Goal: Information Seeking & Learning: Learn about a topic

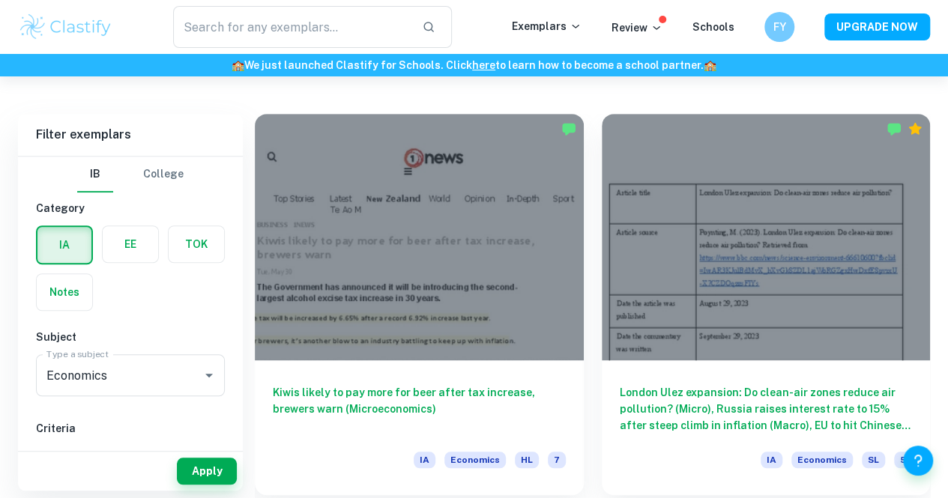
scroll to position [420, 0]
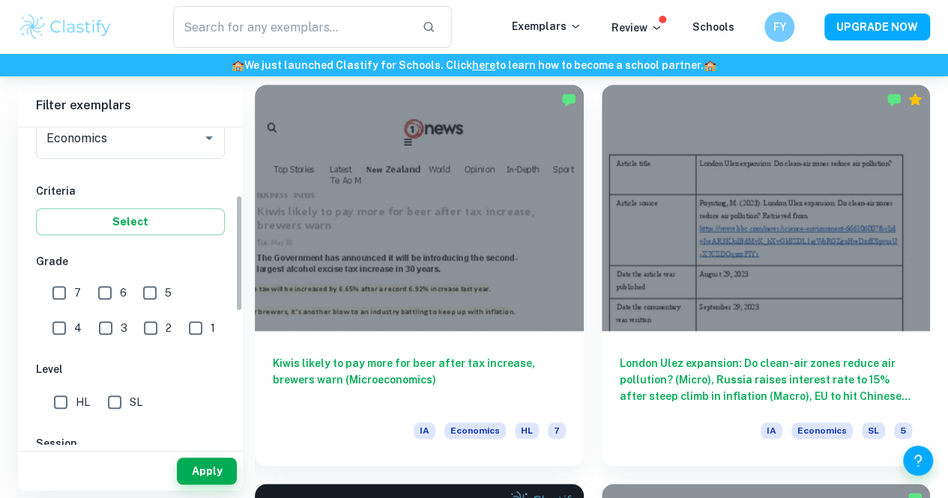
drag, startPoint x: 238, startPoint y: 227, endPoint x: 222, endPoint y: 305, distance: 79.7
drag, startPoint x: 222, startPoint y: 305, endPoint x: 67, endPoint y: 284, distance: 155.8
click at [67, 284] on div "[GEOGRAPHIC_DATA] Category IA EE TOK Notes Subject Type a subject Economics Typ…" at bounding box center [130, 286] width 225 height 318
click at [56, 288] on input "7" at bounding box center [59, 291] width 30 height 30
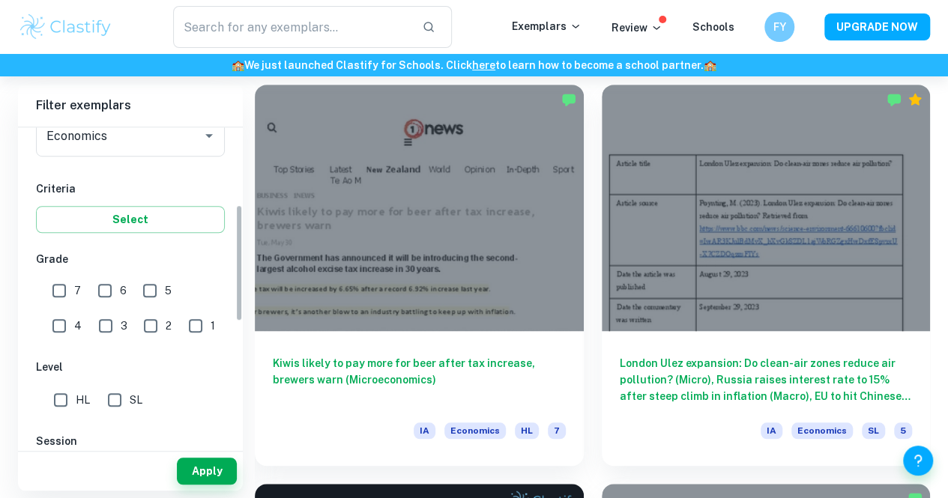
checkbox input "true"
click at [112, 405] on input "SL" at bounding box center [115, 400] width 30 height 30
checkbox input "true"
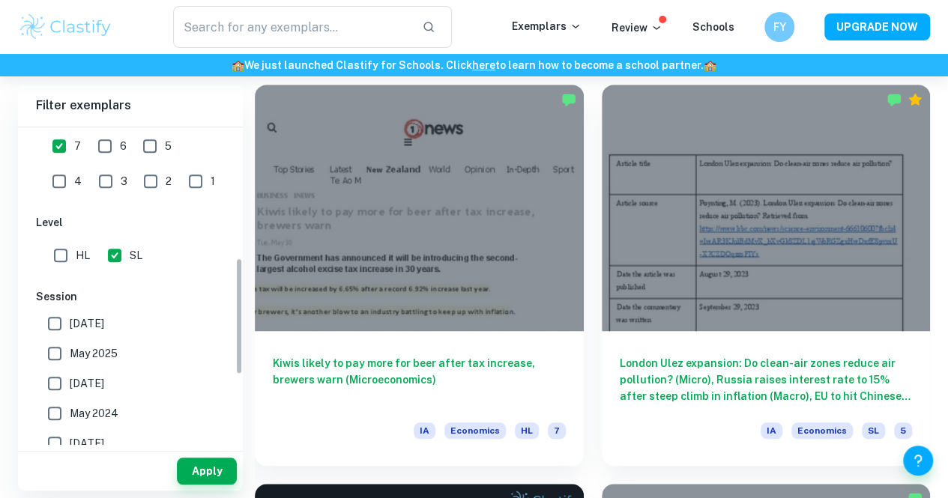
drag, startPoint x: 241, startPoint y: 301, endPoint x: 228, endPoint y: 356, distance: 56.2
click at [228, 356] on div "[GEOGRAPHIC_DATA] Category IA EE TOK Notes Subject Type a subject Economics Typ…" at bounding box center [130, 286] width 225 height 318
click at [91, 323] on span "[DATE]" at bounding box center [87, 322] width 34 height 16
click at [70, 323] on input "[DATE]" at bounding box center [55, 322] width 30 height 30
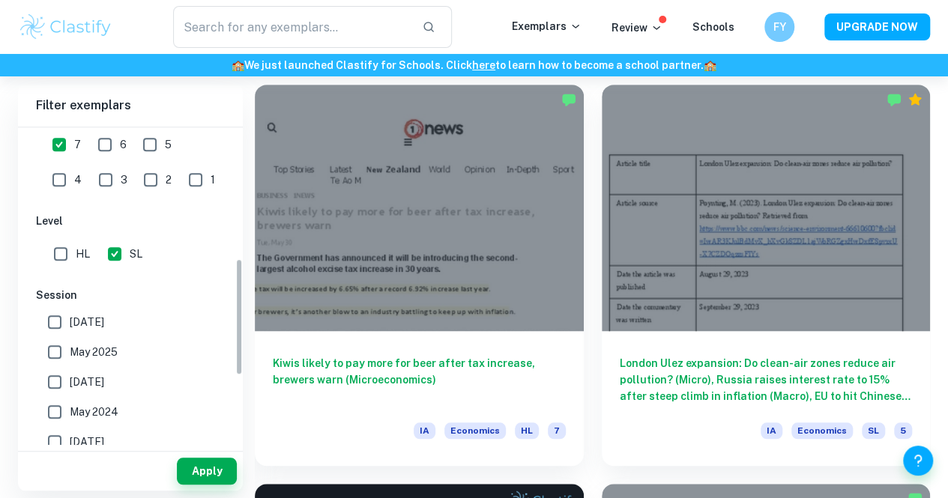
checkbox input "true"
click at [81, 359] on label "May 2025" at bounding box center [126, 352] width 173 height 30
click at [70, 359] on input "May 2025" at bounding box center [55, 352] width 30 height 30
checkbox input "true"
click at [79, 374] on span "[DATE]" at bounding box center [87, 382] width 34 height 16
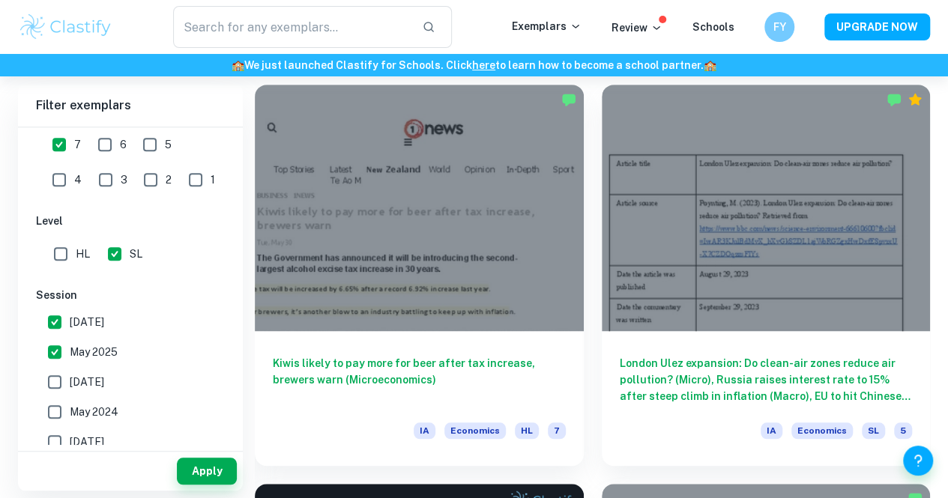
click at [70, 374] on input "[DATE]" at bounding box center [55, 382] width 30 height 30
checkbox input "true"
click at [88, 420] on label "May 2024" at bounding box center [126, 412] width 173 height 30
click at [70, 420] on input "May 2024" at bounding box center [55, 412] width 30 height 30
checkbox input "true"
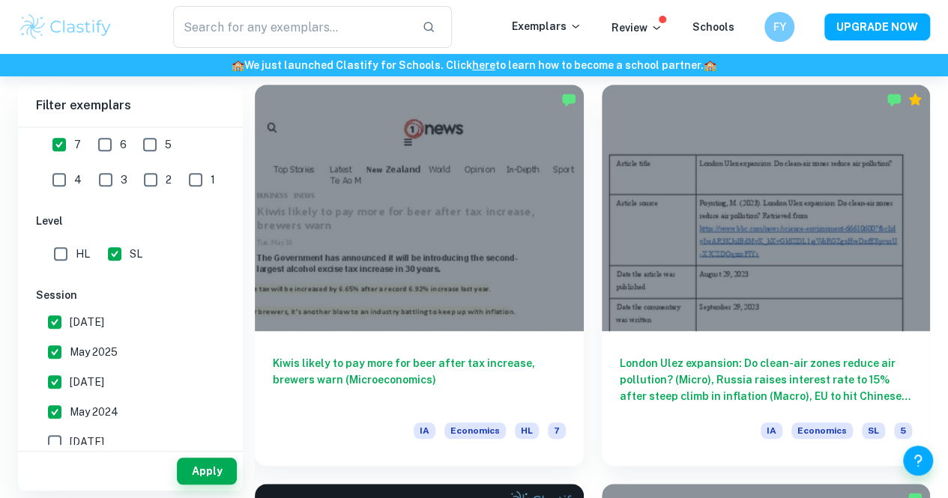
click at [91, 434] on span "[DATE]" at bounding box center [87, 442] width 34 height 16
click at [70, 432] on input "[DATE]" at bounding box center [55, 442] width 30 height 30
checkbox input "true"
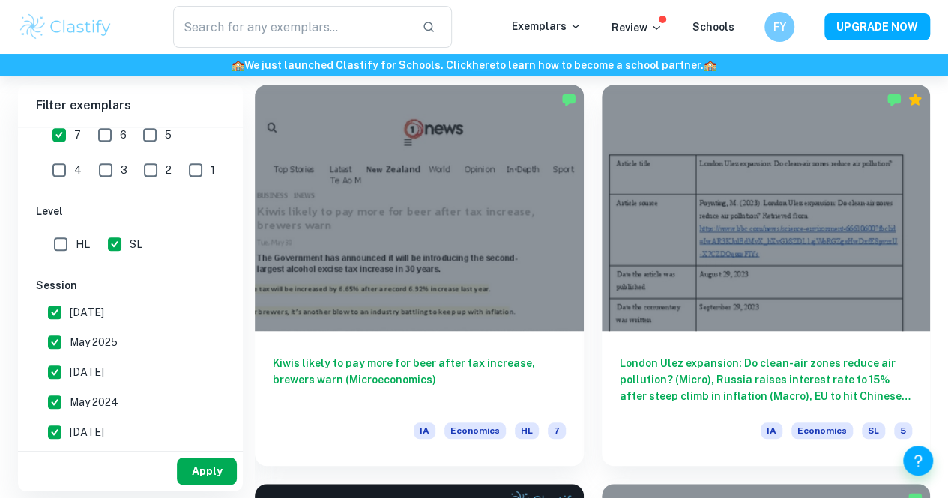
click at [222, 480] on button "Apply" at bounding box center [207, 471] width 60 height 27
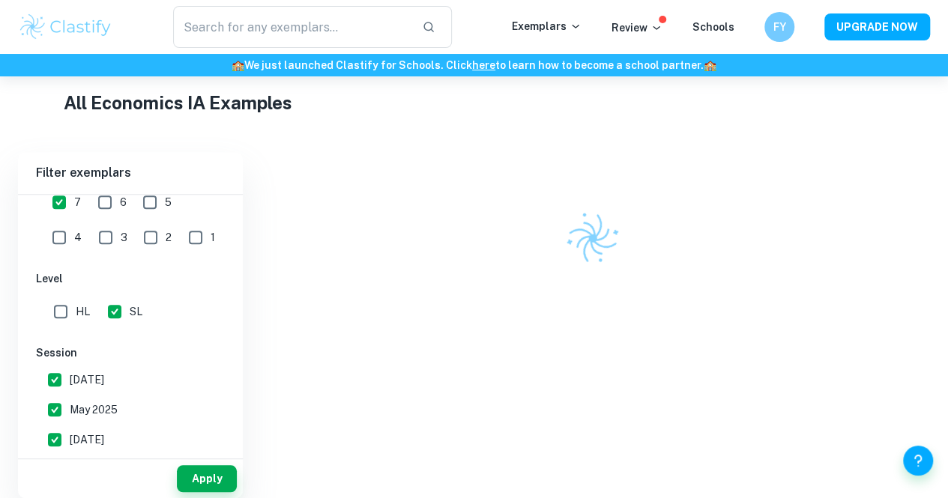
scroll to position [420, 0]
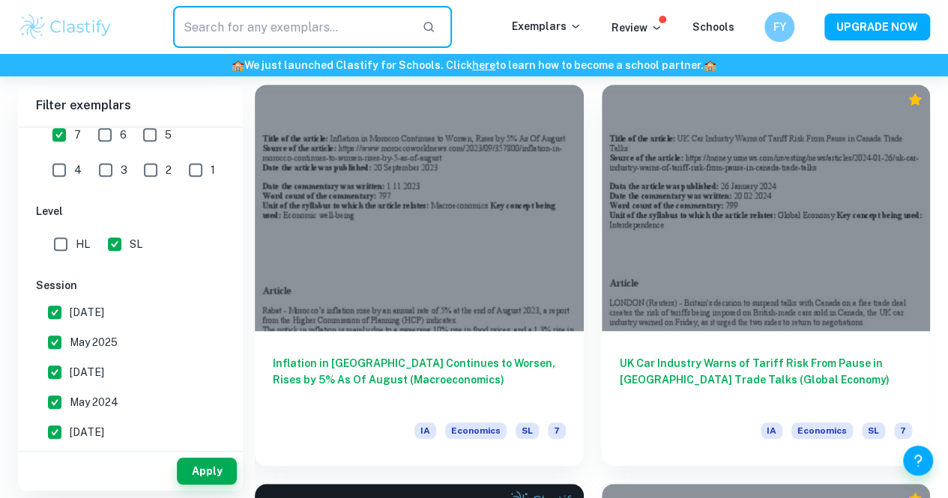
click at [291, 46] on input "text" at bounding box center [291, 27] width 237 height 42
type input "tax"
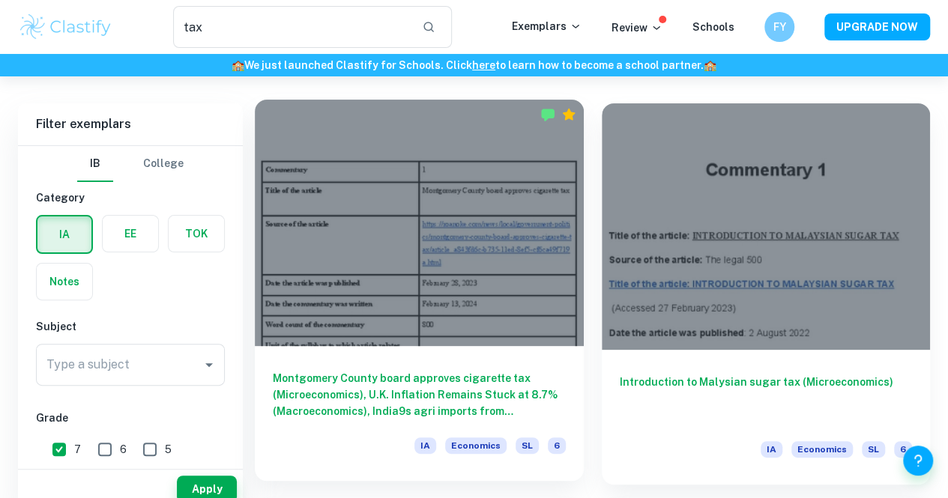
scroll to position [90, 0]
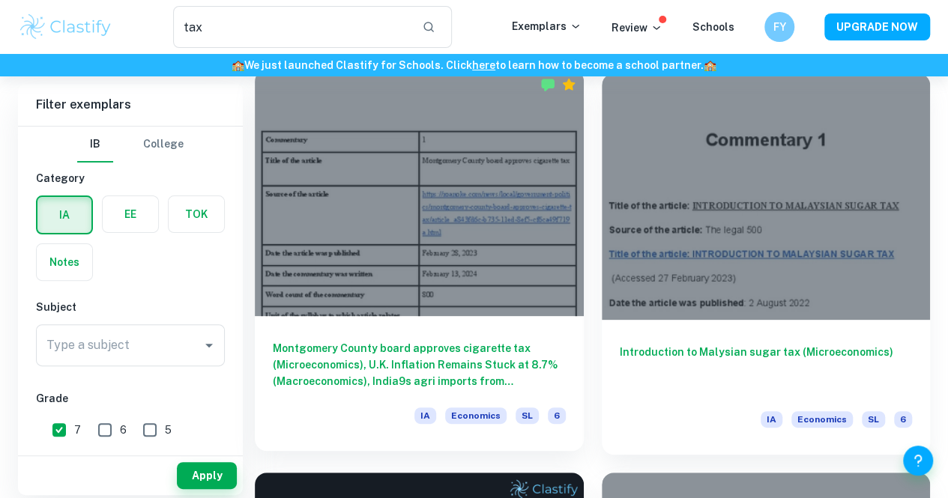
click at [444, 316] on div "Montgomery County board approves cigarette tax (Microeconomics), U.K. Inflation…" at bounding box center [419, 383] width 329 height 135
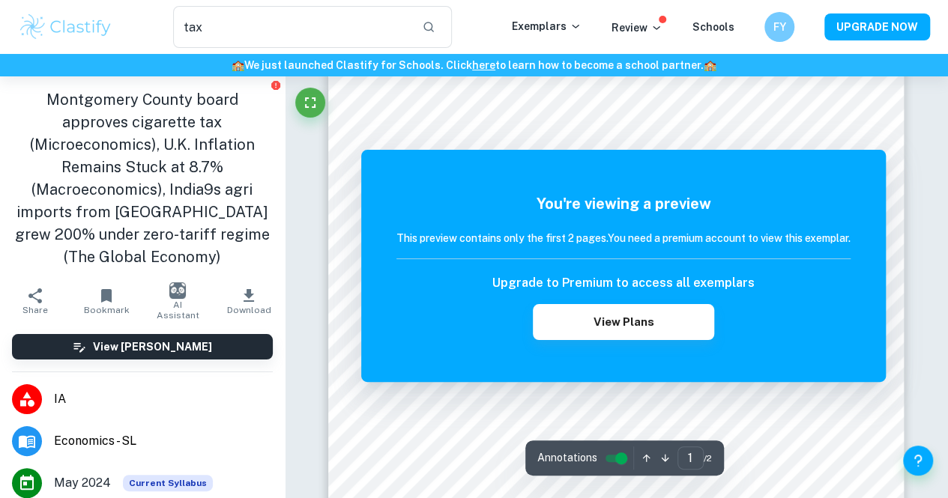
scroll to position [300, 0]
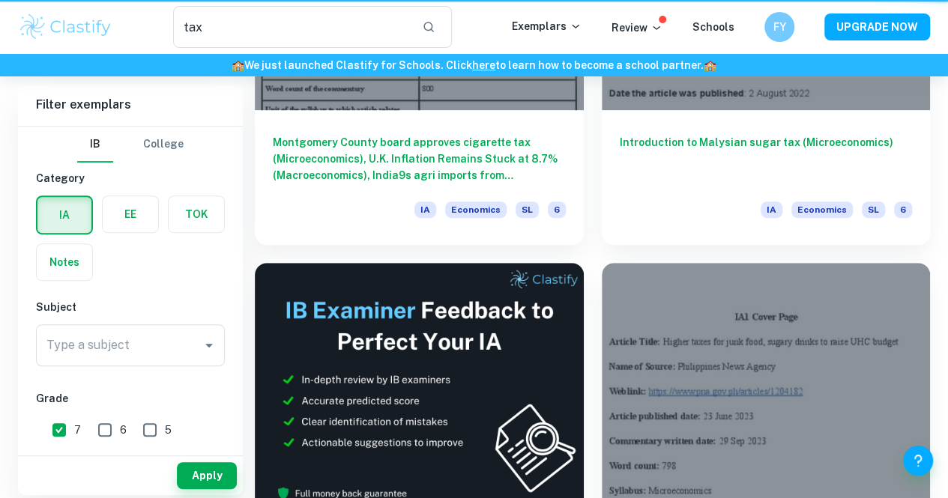
scroll to position [90, 0]
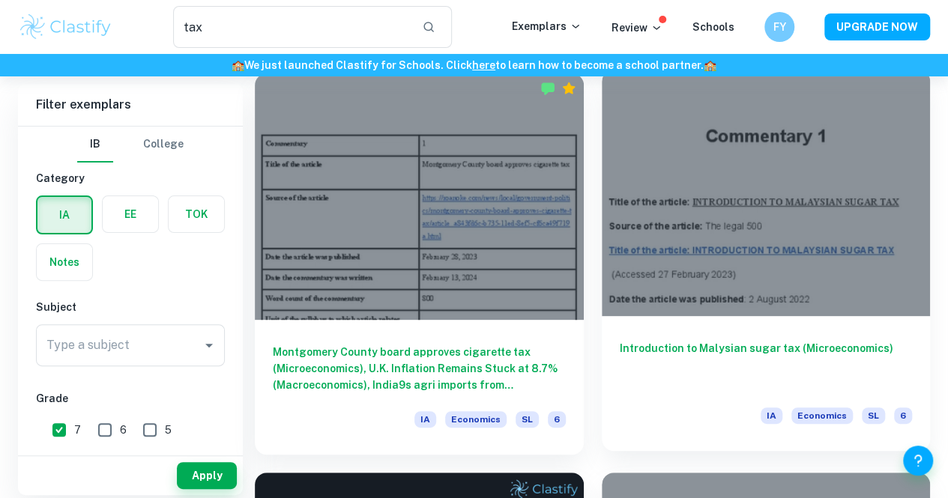
click at [654, 340] on h6 "Introduction to Malysian sugar tax (Microeconomics)" at bounding box center [766, 364] width 293 height 49
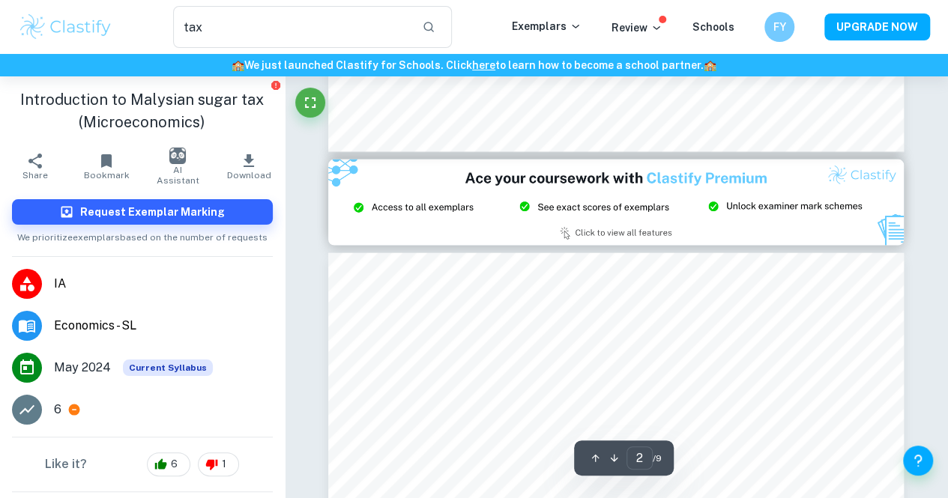
type input "3"
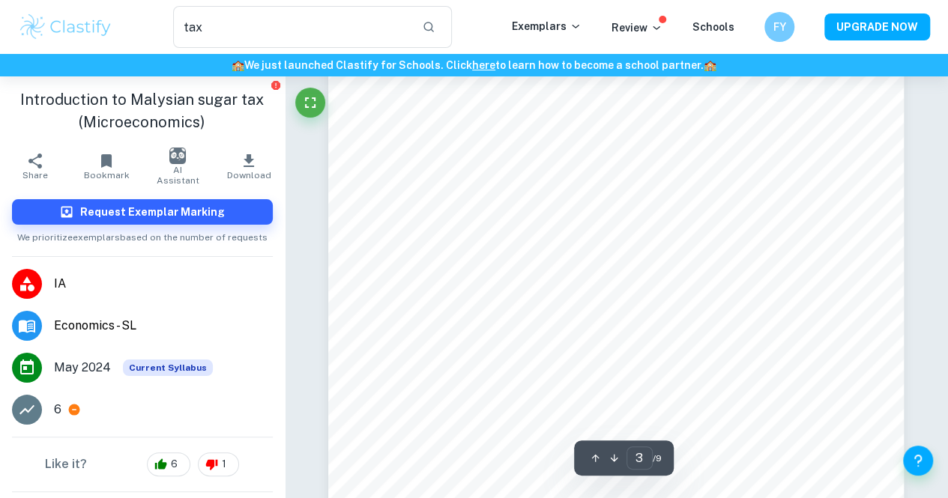
scroll to position [1978, 0]
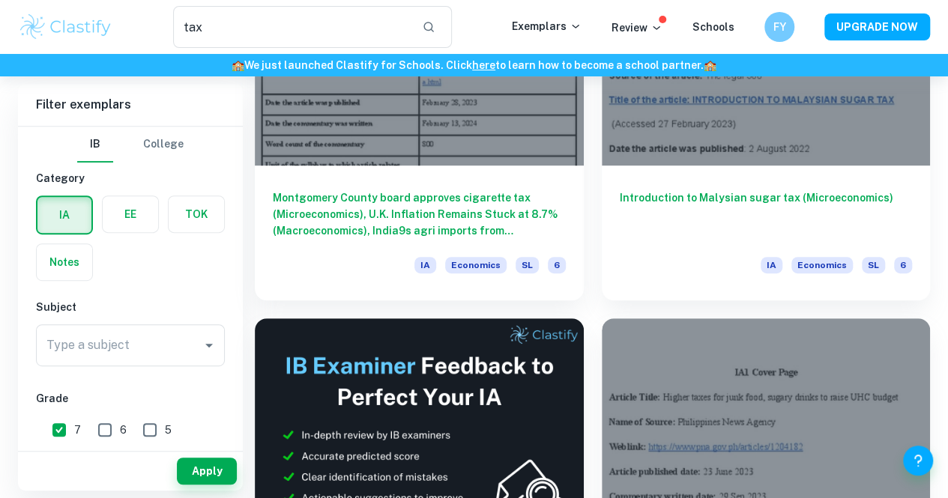
scroll to position [345, 0]
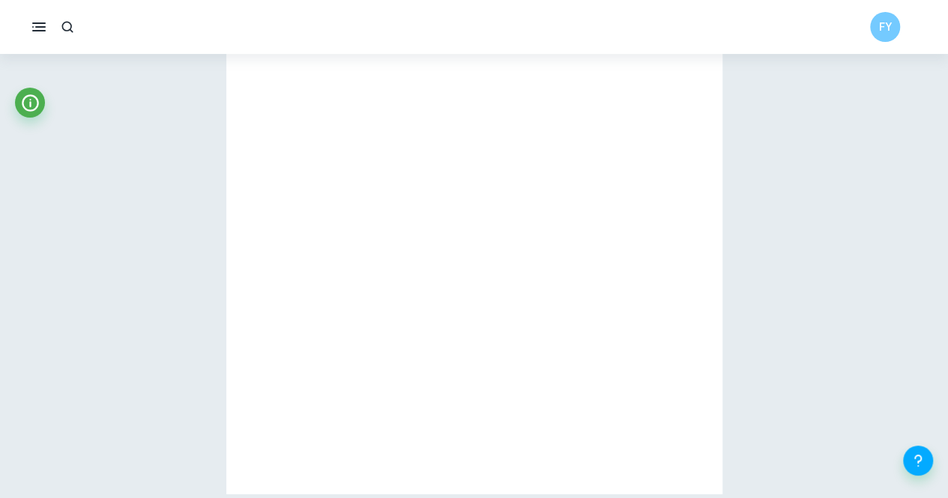
scroll to position [2049, 0]
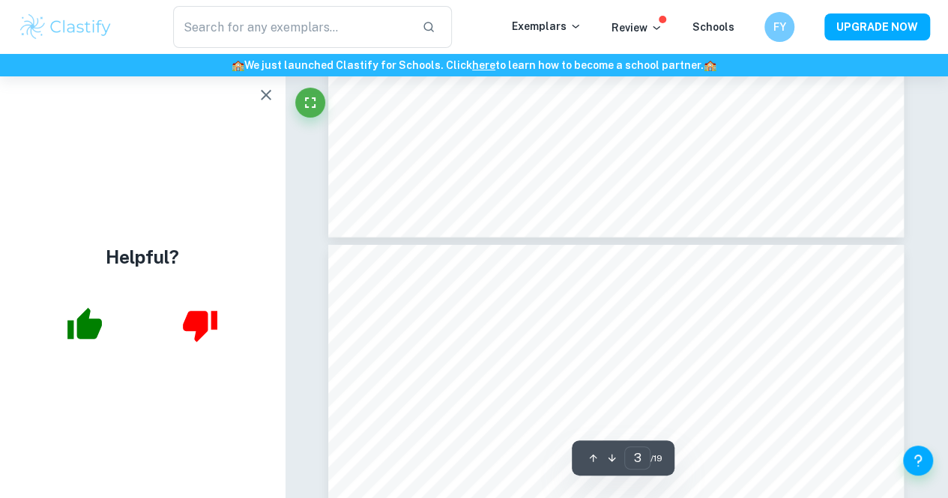
type input "4"
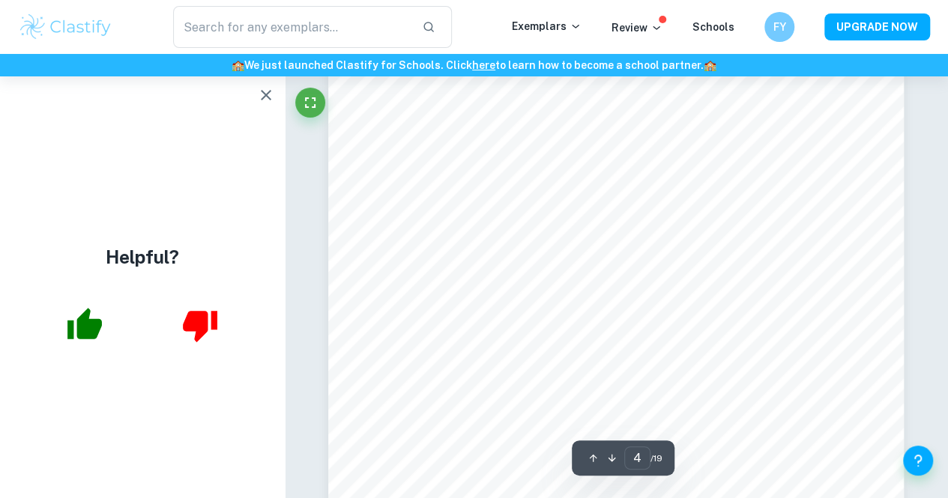
scroll to position [2745, 0]
